Goal: Task Accomplishment & Management: Use online tool/utility

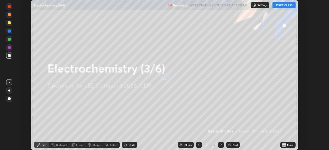
scroll to position [150, 328]
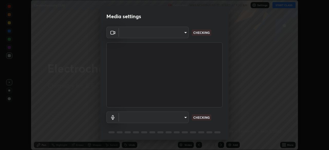
click at [183, 117] on body "Erase all Electrochemistry (3/6) Recording WAS SCHEDULED TO START AT 7:30 AM Se…" at bounding box center [164, 75] width 329 height 150
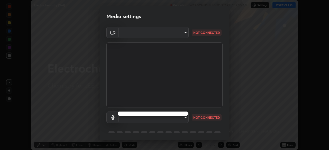
type input "b06fa8ff9ac4ffb7a92976e327235824ae8e01cfa839dbeb6f48655f2a6a4ac4"
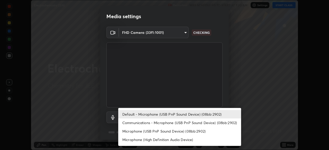
click at [164, 138] on li "Microphone (High Definition Audio Device)" at bounding box center [179, 140] width 123 height 8
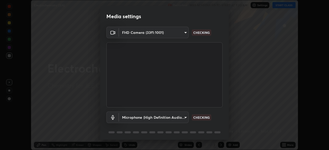
click at [161, 117] on body "Erase all Electrochemistry (3/6) Recording WAS SCHEDULED TO START AT 7:30 AM Se…" at bounding box center [164, 75] width 329 height 150
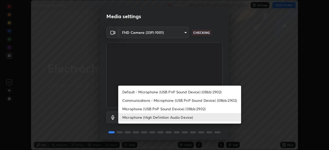
click at [160, 94] on li "Default - Microphone (USB PnP Sound Device) (08bb:2902)" at bounding box center [179, 92] width 123 height 8
type input "default"
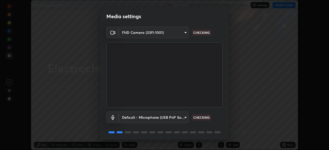
scroll to position [18, 0]
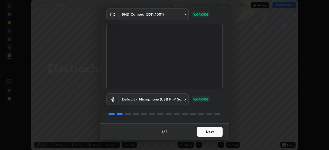
click at [210, 129] on button "Next" at bounding box center [210, 132] width 26 height 10
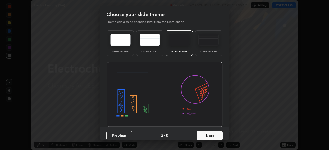
click at [213, 134] on button "Next" at bounding box center [210, 136] width 26 height 10
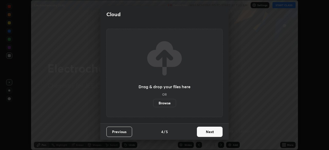
click at [217, 137] on button "Next" at bounding box center [210, 132] width 26 height 10
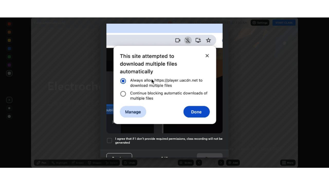
scroll to position [123, 0]
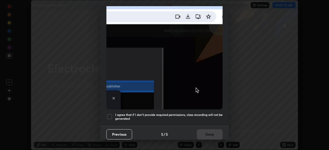
click at [211, 113] on h5 "I agree that if I don't provide required permissions, class recording will not …" at bounding box center [168, 117] width 107 height 8
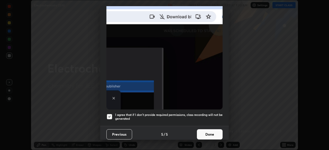
click at [209, 132] on button "Done" at bounding box center [210, 134] width 26 height 10
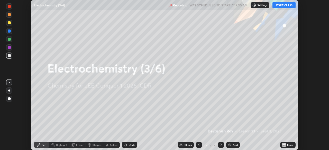
click at [283, 146] on icon at bounding box center [282, 145] width 1 height 1
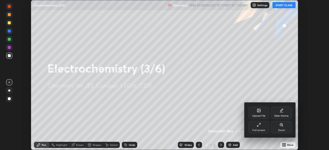
click at [259, 124] on icon at bounding box center [259, 123] width 1 height 1
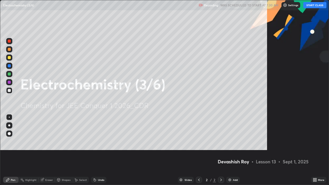
scroll to position [185, 329]
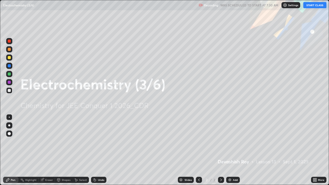
click at [313, 6] on button "START CLASS" at bounding box center [314, 5] width 23 height 6
click at [232, 150] on div "Add" at bounding box center [233, 180] width 14 height 6
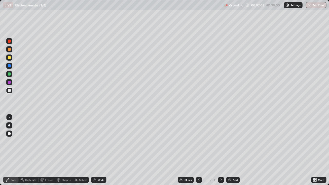
click at [9, 84] on div at bounding box center [9, 82] width 6 height 6
click at [12, 92] on div at bounding box center [9, 90] width 6 height 6
click at [61, 150] on div "Shapes" at bounding box center [63, 180] width 17 height 6
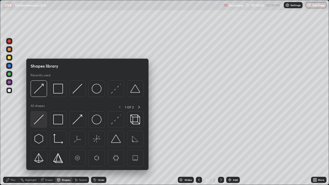
click at [40, 123] on img at bounding box center [39, 120] width 10 height 10
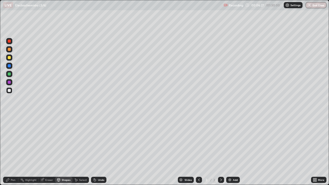
click at [12, 150] on div "Pen" at bounding box center [13, 179] width 5 height 3
click at [62, 150] on div "Shapes" at bounding box center [66, 179] width 9 height 3
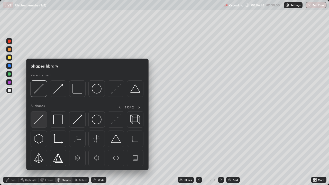
click at [38, 123] on img at bounding box center [39, 120] width 10 height 10
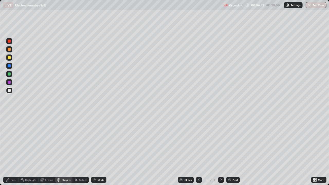
click at [12, 150] on div "Pen" at bounding box center [13, 179] width 5 height 3
click at [9, 83] on div at bounding box center [9, 82] width 3 height 3
click at [9, 67] on div at bounding box center [9, 65] width 3 height 3
click at [9, 90] on div at bounding box center [9, 90] width 3 height 3
click at [96, 150] on div "Undo" at bounding box center [98, 180] width 15 height 6
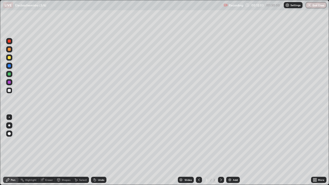
click at [99, 150] on div "Undo" at bounding box center [101, 179] width 6 height 3
click at [0, 150] on div "Setting up your live class" at bounding box center [164, 92] width 329 height 185
click at [96, 150] on icon at bounding box center [95, 180] width 4 height 4
click at [96, 150] on div "Undo" at bounding box center [98, 180] width 15 height 6
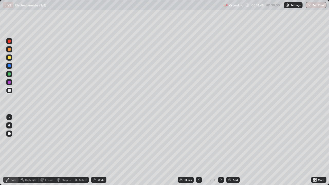
click at [231, 150] on div "Add" at bounding box center [233, 180] width 14 height 6
click at [9, 65] on div at bounding box center [9, 65] width 3 height 3
click at [7, 91] on div at bounding box center [9, 90] width 6 height 6
click at [9, 58] on div at bounding box center [9, 57] width 3 height 3
click at [10, 91] on div at bounding box center [9, 90] width 3 height 3
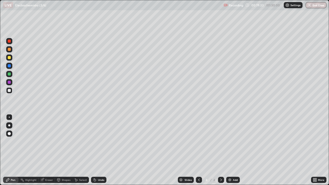
click at [62, 150] on div "Shapes" at bounding box center [63, 180] width 17 height 6
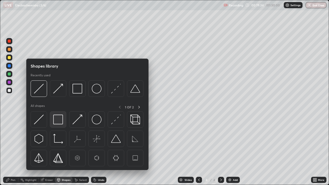
click at [57, 120] on img at bounding box center [58, 120] width 10 height 10
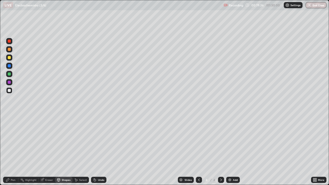
click at [42, 150] on icon at bounding box center [41, 179] width 3 height 3
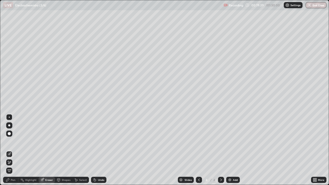
click at [65, 150] on div "Shapes" at bounding box center [66, 179] width 9 height 3
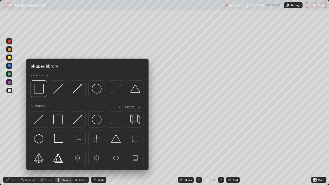
click at [57, 120] on img at bounding box center [58, 120] width 10 height 10
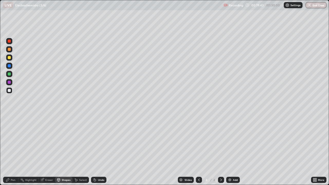
click at [64, 150] on div "Shapes" at bounding box center [66, 179] width 9 height 3
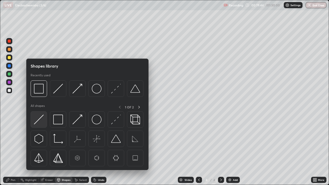
click at [40, 121] on img at bounding box center [39, 120] width 10 height 10
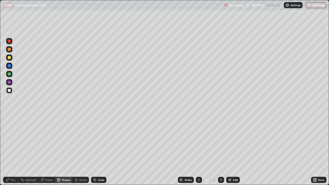
click at [63, 150] on div "Shapes" at bounding box center [66, 179] width 9 height 3
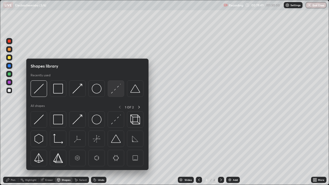
click at [110, 94] on div at bounding box center [116, 88] width 16 height 16
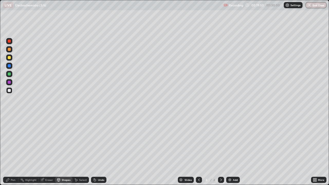
click at [9, 66] on div at bounding box center [9, 65] width 3 height 3
click at [10, 150] on div "Pen" at bounding box center [10, 180] width 15 height 6
click at [0, 150] on div "Pen Highlight Eraser Shapes Select Undo Slides 4 / 4 Add More" at bounding box center [164, 180] width 329 height 10
click at [10, 57] on div at bounding box center [9, 57] width 3 height 3
click at [100, 150] on div "Undo" at bounding box center [98, 180] width 15 height 6
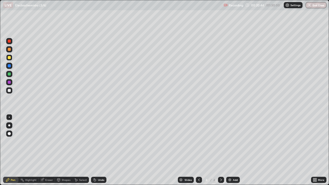
click at [99, 150] on div "Undo" at bounding box center [101, 179] width 6 height 3
click at [98, 150] on div "Undo" at bounding box center [101, 179] width 6 height 3
click at [97, 150] on div "Undo" at bounding box center [98, 180] width 15 height 6
click at [96, 150] on div "Undo" at bounding box center [98, 180] width 15 height 6
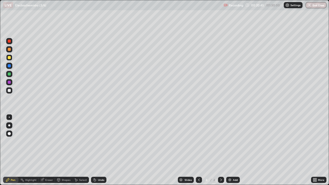
click at [97, 150] on div "Undo" at bounding box center [98, 180] width 15 height 6
click at [9, 49] on div at bounding box center [9, 49] width 3 height 3
click at [9, 91] on div at bounding box center [9, 90] width 3 height 3
click at [97, 150] on div "Undo" at bounding box center [98, 180] width 15 height 6
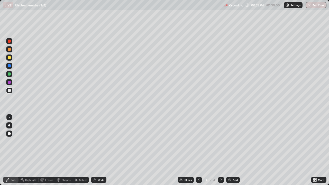
click at [99, 150] on div "Undo" at bounding box center [101, 179] width 6 height 3
click at [98, 150] on div "Undo" at bounding box center [101, 179] width 6 height 3
click at [62, 150] on div "Shapes" at bounding box center [66, 179] width 9 height 3
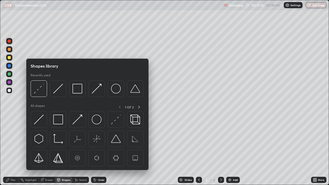
click at [57, 120] on img at bounding box center [58, 120] width 10 height 10
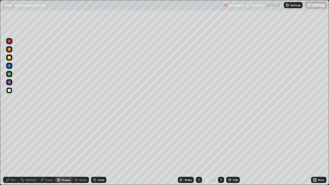
click at [44, 150] on icon at bounding box center [42, 180] width 4 height 4
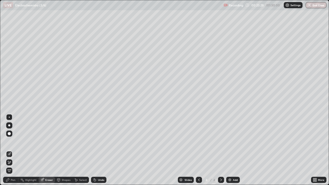
click at [14, 150] on div "Pen" at bounding box center [10, 180] width 15 height 6
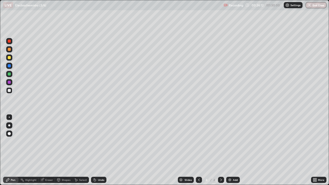
click at [47, 150] on div "Eraser" at bounding box center [49, 179] width 8 height 3
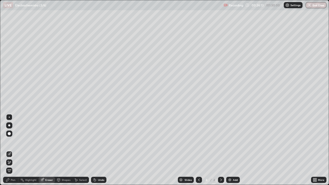
click at [64, 150] on div "Shapes" at bounding box center [63, 180] width 17 height 6
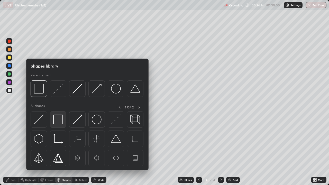
click at [58, 121] on img at bounding box center [58, 120] width 10 height 10
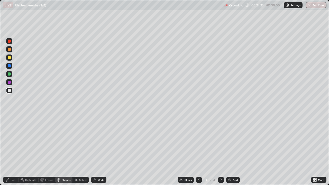
click at [8, 66] on div at bounding box center [9, 65] width 3 height 3
click at [61, 150] on div "Shapes" at bounding box center [63, 180] width 17 height 6
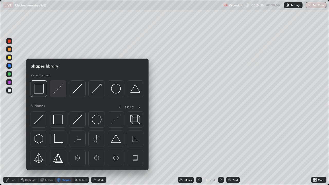
click at [59, 92] on img at bounding box center [58, 89] width 10 height 10
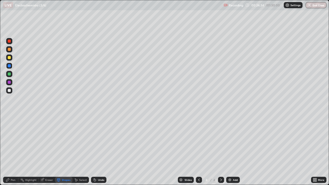
click at [15, 150] on div "Pen" at bounding box center [13, 179] width 5 height 3
click at [98, 150] on div "Undo" at bounding box center [101, 179] width 6 height 3
click at [10, 90] on div at bounding box center [9, 90] width 3 height 3
click at [98, 150] on div "Undo" at bounding box center [101, 179] width 6 height 3
click at [229, 150] on img at bounding box center [229, 180] width 4 height 4
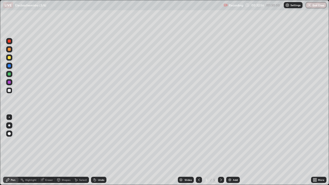
click at [198, 150] on icon at bounding box center [199, 180] width 4 height 4
click at [218, 150] on div at bounding box center [221, 180] width 6 height 6
click at [220, 150] on icon at bounding box center [221, 180] width 4 height 4
click at [9, 66] on div at bounding box center [9, 65] width 3 height 3
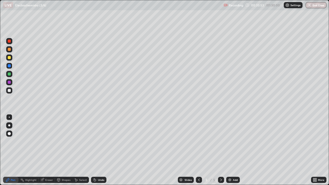
click at [9, 90] on div at bounding box center [9, 90] width 3 height 3
click at [8, 91] on div at bounding box center [9, 90] width 3 height 3
click at [63, 150] on div "Shapes" at bounding box center [66, 179] width 9 height 3
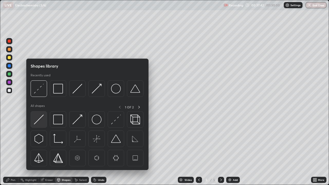
click at [37, 123] on img at bounding box center [39, 120] width 10 height 10
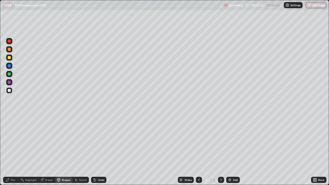
click at [13, 150] on div "Pen" at bounding box center [13, 179] width 5 height 3
click at [9, 76] on div at bounding box center [9, 74] width 6 height 6
click at [97, 150] on div "Undo" at bounding box center [98, 180] width 15 height 6
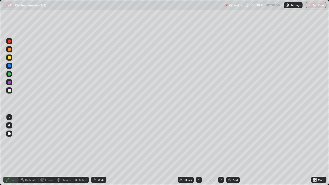
click at [10, 91] on div at bounding box center [9, 90] width 3 height 3
click at [96, 150] on icon at bounding box center [95, 180] width 4 height 4
click at [96, 150] on div "Undo" at bounding box center [98, 180] width 15 height 6
click at [99, 150] on div "Undo" at bounding box center [101, 179] width 6 height 3
click at [44, 150] on div "Eraser" at bounding box center [47, 180] width 16 height 6
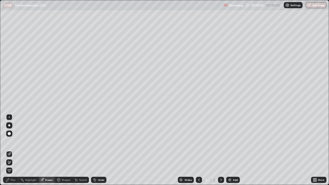
click at [11, 150] on div "Pen" at bounding box center [10, 180] width 15 height 6
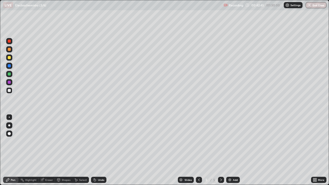
click at [9, 68] on div at bounding box center [9, 66] width 6 height 6
click at [10, 90] on div at bounding box center [9, 90] width 3 height 3
click at [9, 66] on div at bounding box center [9, 65] width 3 height 3
click at [98, 150] on div "Undo" at bounding box center [101, 179] width 6 height 3
click at [97, 150] on div "Undo" at bounding box center [98, 180] width 15 height 6
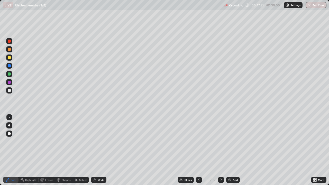
click at [9, 92] on div at bounding box center [9, 90] width 6 height 6
click at [231, 150] on img at bounding box center [229, 180] width 4 height 4
click at [98, 150] on div "Undo" at bounding box center [101, 179] width 6 height 3
click at [8, 58] on div at bounding box center [9, 57] width 3 height 3
click at [12, 91] on div at bounding box center [9, 90] width 6 height 6
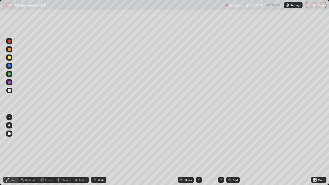
click at [9, 58] on div at bounding box center [9, 57] width 3 height 3
click at [10, 90] on div at bounding box center [9, 90] width 3 height 3
click at [98, 150] on div "Undo" at bounding box center [101, 179] width 6 height 3
click at [97, 150] on div "Undo" at bounding box center [98, 180] width 15 height 6
click at [98, 150] on div "Undo" at bounding box center [101, 179] width 6 height 3
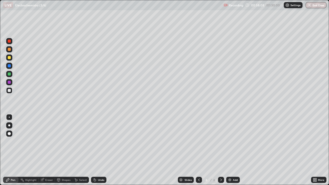
click at [97, 150] on div "Undo" at bounding box center [98, 180] width 15 height 6
click at [81, 150] on div "Select" at bounding box center [83, 179] width 8 height 3
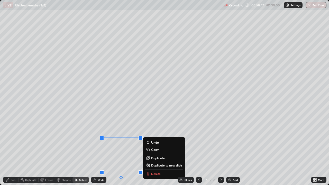
click at [12, 150] on div "Pen" at bounding box center [13, 179] width 5 height 3
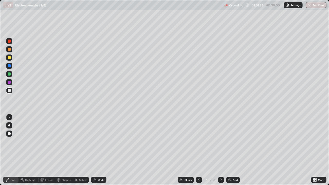
click at [233, 150] on div "Add" at bounding box center [235, 179] width 5 height 3
click at [97, 150] on div "Undo" at bounding box center [98, 180] width 15 height 6
click at [100, 150] on div "Undo" at bounding box center [101, 179] width 6 height 3
click at [101, 150] on div "Undo" at bounding box center [98, 180] width 15 height 6
click at [101, 150] on div "Undo" at bounding box center [101, 179] width 6 height 3
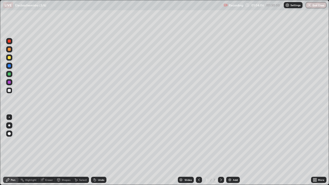
click at [97, 150] on div "Undo" at bounding box center [98, 180] width 15 height 6
click at [228, 150] on div "Add" at bounding box center [233, 180] width 14 height 6
click at [10, 67] on div at bounding box center [9, 65] width 3 height 3
click at [9, 91] on div at bounding box center [9, 90] width 3 height 3
click at [62, 150] on div "Shapes" at bounding box center [66, 179] width 9 height 3
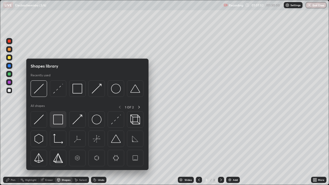
click at [55, 122] on img at bounding box center [58, 120] width 10 height 10
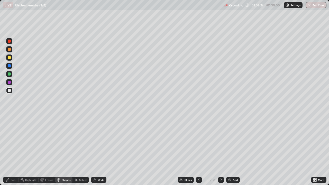
click at [47, 150] on div "Eraser" at bounding box center [49, 179] width 8 height 3
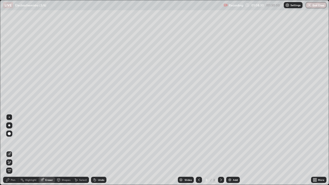
click at [61, 150] on div "Shapes" at bounding box center [63, 180] width 17 height 6
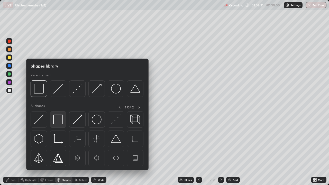
click at [56, 124] on img at bounding box center [58, 120] width 10 height 10
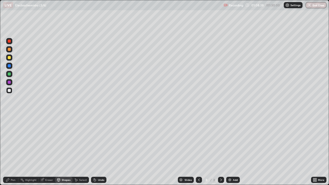
click at [10, 66] on div at bounding box center [9, 65] width 3 height 3
click at [63, 150] on div "Shapes" at bounding box center [66, 179] width 9 height 3
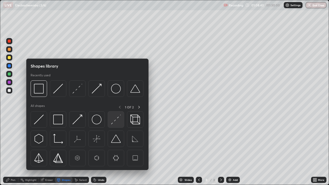
click at [113, 120] on img at bounding box center [116, 120] width 10 height 10
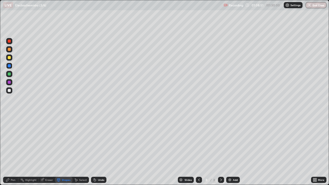
click at [61, 150] on div "Shapes" at bounding box center [63, 180] width 17 height 6
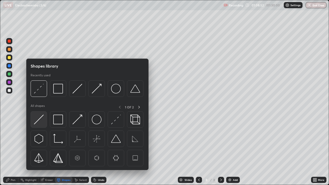
click at [40, 120] on img at bounding box center [39, 120] width 10 height 10
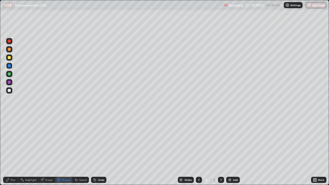
click at [8, 91] on div at bounding box center [9, 90] width 3 height 3
click at [64, 150] on div "Shapes" at bounding box center [66, 179] width 9 height 3
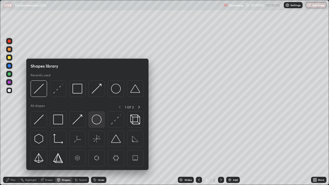
click at [93, 121] on img at bounding box center [97, 120] width 10 height 10
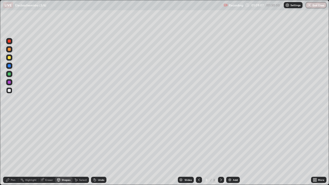
click at [13, 150] on div "Pen" at bounding box center [13, 179] width 5 height 3
click at [59, 150] on icon at bounding box center [58, 179] width 3 height 3
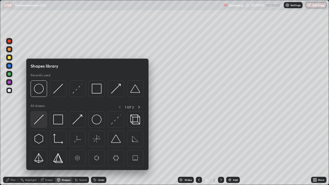
click at [40, 122] on img at bounding box center [39, 120] width 10 height 10
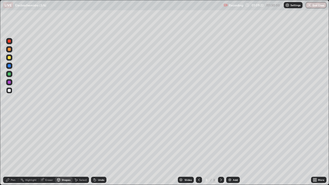
click at [98, 150] on div "Undo" at bounding box center [101, 179] width 6 height 3
click at [12, 150] on div "Pen" at bounding box center [13, 179] width 5 height 3
click at [64, 150] on div "Shapes" at bounding box center [66, 179] width 9 height 3
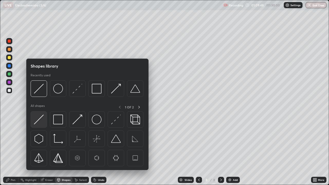
click at [41, 123] on img at bounding box center [39, 120] width 10 height 10
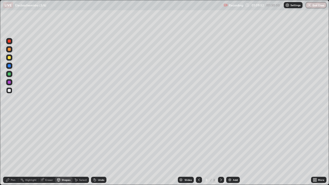
click at [98, 150] on div "Undo" at bounding box center [101, 179] width 6 height 3
click at [10, 150] on div "Pen" at bounding box center [10, 180] width 15 height 6
click at [99, 150] on div "Undo" at bounding box center [98, 180] width 15 height 6
click at [94, 150] on icon at bounding box center [95, 180] width 2 height 2
click at [96, 150] on div "Undo" at bounding box center [98, 180] width 15 height 6
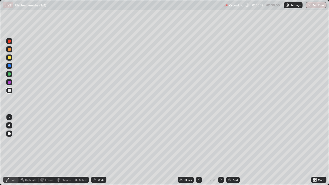
click at [97, 150] on div "Undo" at bounding box center [98, 180] width 15 height 6
click at [95, 150] on icon at bounding box center [95, 180] width 2 height 2
click at [94, 150] on icon at bounding box center [94, 178] width 1 height 1
click at [96, 150] on icon at bounding box center [95, 180] width 4 height 4
click at [10, 58] on div at bounding box center [9, 57] width 3 height 3
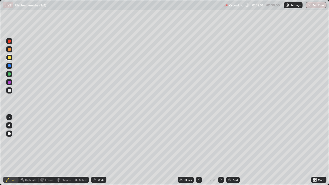
click at [10, 91] on div at bounding box center [9, 90] width 3 height 3
click at [95, 150] on div "Undo" at bounding box center [98, 180] width 15 height 6
click at [10, 58] on div at bounding box center [9, 57] width 3 height 3
click at [102, 150] on div "Undo" at bounding box center [101, 179] width 6 height 3
click at [99, 150] on div "Undo" at bounding box center [101, 179] width 6 height 3
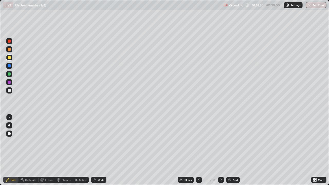
click at [11, 50] on div at bounding box center [9, 49] width 3 height 3
click at [10, 74] on div at bounding box center [9, 73] width 3 height 3
click at [96, 150] on div "Undo" at bounding box center [98, 180] width 15 height 6
click at [96, 150] on icon at bounding box center [95, 180] width 4 height 4
click at [9, 49] on div at bounding box center [9, 49] width 3 height 3
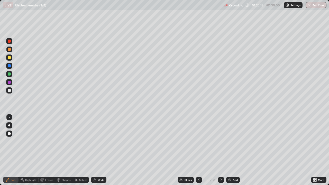
click at [6, 91] on div at bounding box center [9, 90] width 6 height 6
click at [233, 150] on div "Add" at bounding box center [235, 179] width 5 height 3
click at [99, 150] on div "Undo" at bounding box center [101, 179] width 6 height 3
click at [96, 150] on icon at bounding box center [95, 180] width 4 height 4
click at [98, 150] on div "Undo" at bounding box center [101, 179] width 6 height 3
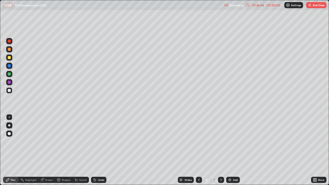
click at [101, 150] on div "Undo" at bounding box center [101, 179] width 6 height 3
click at [94, 150] on icon at bounding box center [95, 180] width 2 height 2
click at [311, 6] on img "button" at bounding box center [309, 5] width 4 height 4
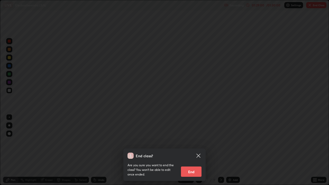
click at [187, 150] on button "End" at bounding box center [191, 171] width 21 height 10
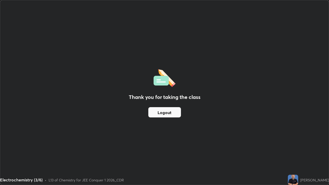
click at [169, 114] on button "Logout" at bounding box center [164, 112] width 33 height 10
click at [166, 113] on button "Logout" at bounding box center [164, 112] width 33 height 10
